Goal: Task Accomplishment & Management: Manage account settings

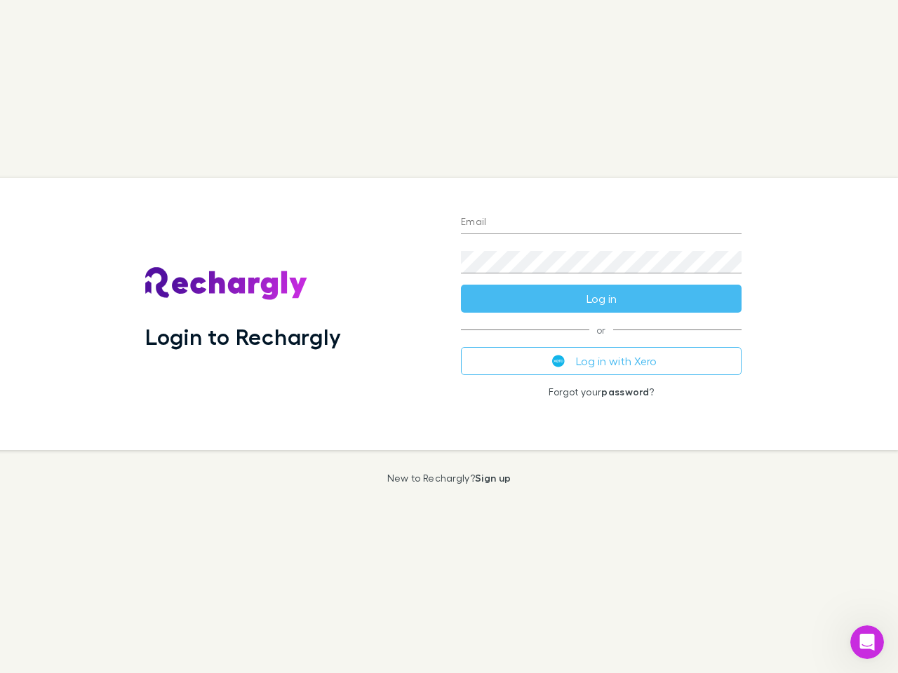
click at [449, 337] on div "Login to Rechargly" at bounding box center [292, 314] width 316 height 272
click at [601, 223] on input "Email" at bounding box center [601, 223] width 281 height 22
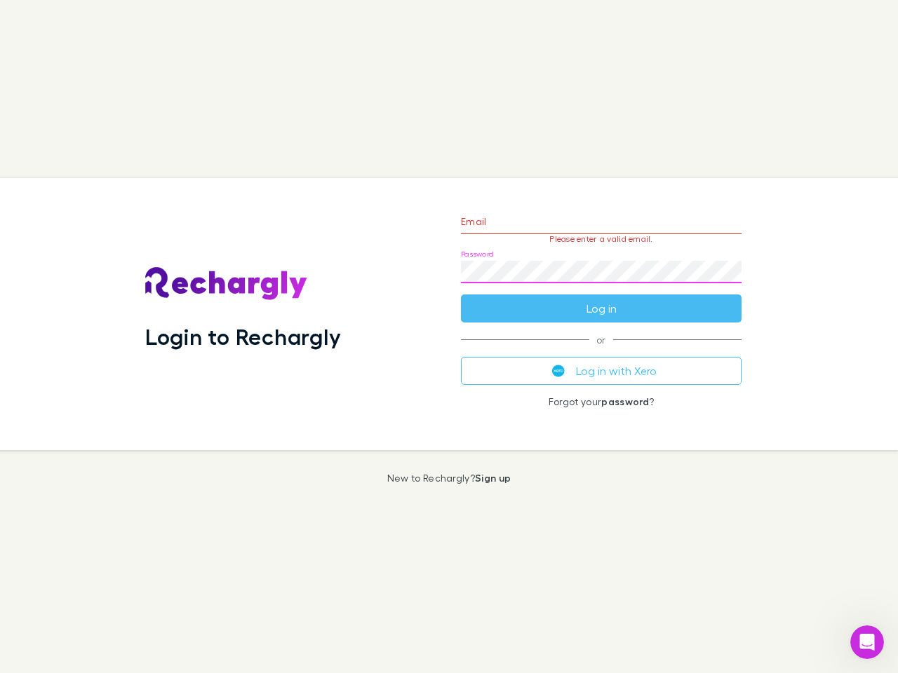
click at [601, 299] on form "Email Please enter a valid email. Password Log in" at bounding box center [601, 262] width 281 height 122
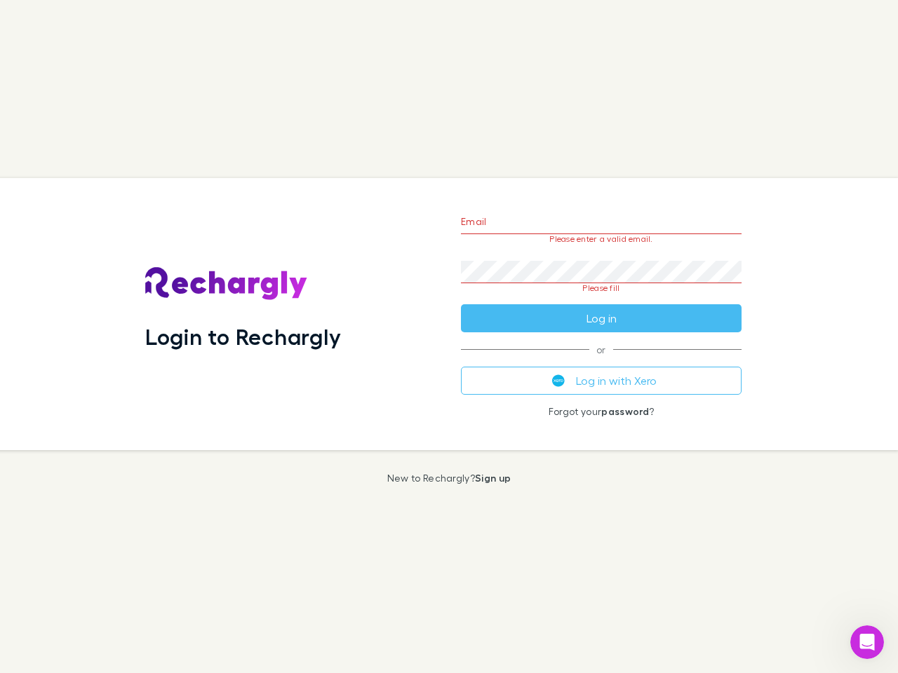
click at [601, 361] on div "Email Please enter a valid email. Password Please fill Log in or Log in with Xe…" at bounding box center [601, 314] width 303 height 272
click at [867, 643] on icon "Open Intercom Messenger" at bounding box center [867, 642] width 23 height 23
